Goal: Unclear

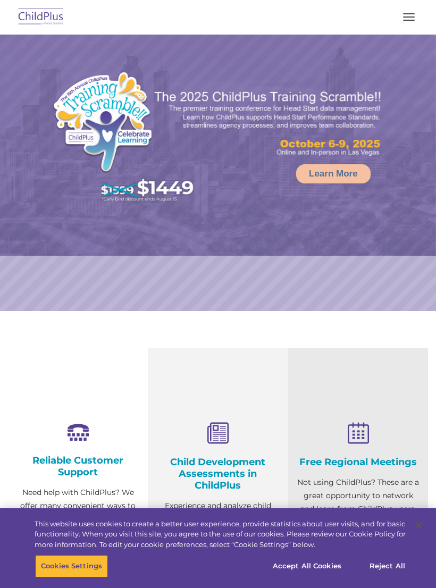
select select "MEDIUM"
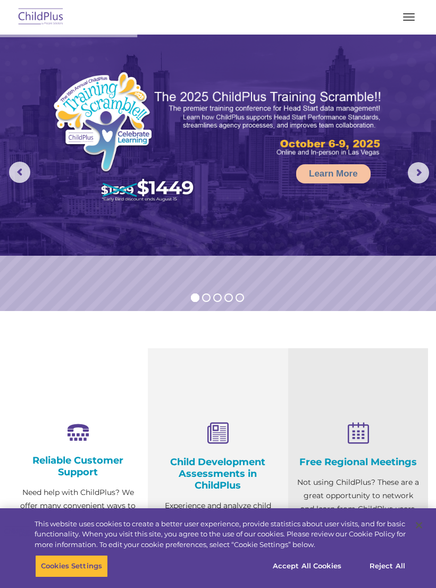
click at [413, 18] on button "button" at bounding box center [408, 17] width 22 height 17
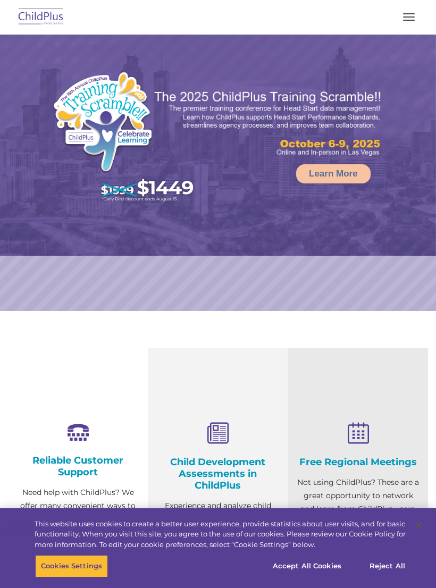
select select "MEDIUM"
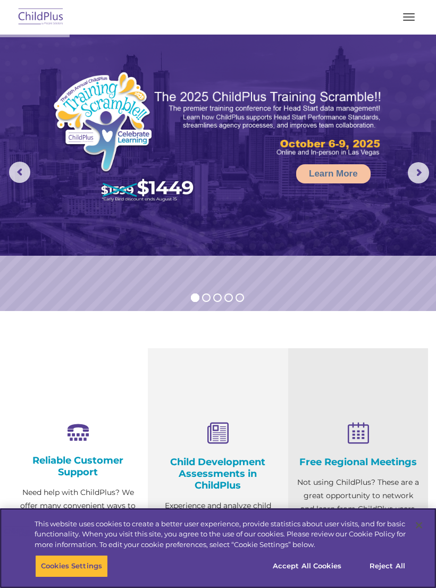
click at [315, 563] on button "Accept All Cookies" at bounding box center [307, 566] width 80 height 22
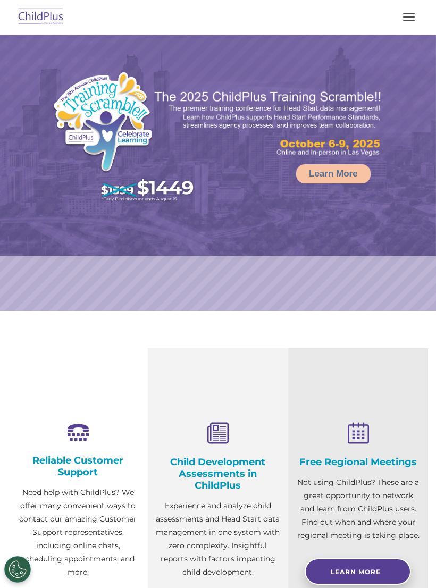
select select "MEDIUM"
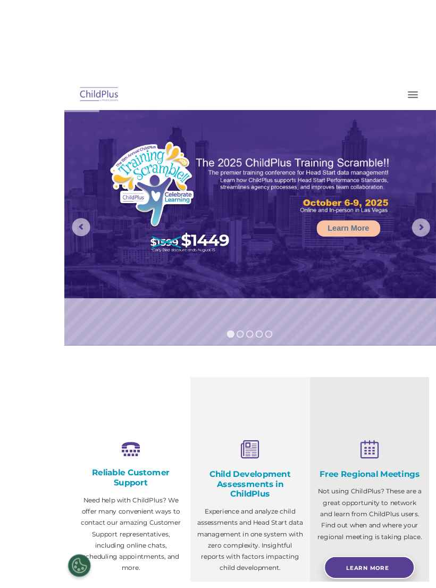
scroll to position [3, 0]
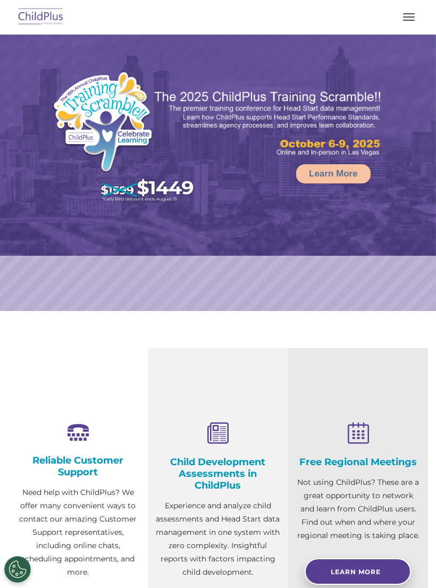
select select "MEDIUM"
